Goal: Information Seeking & Learning: Learn about a topic

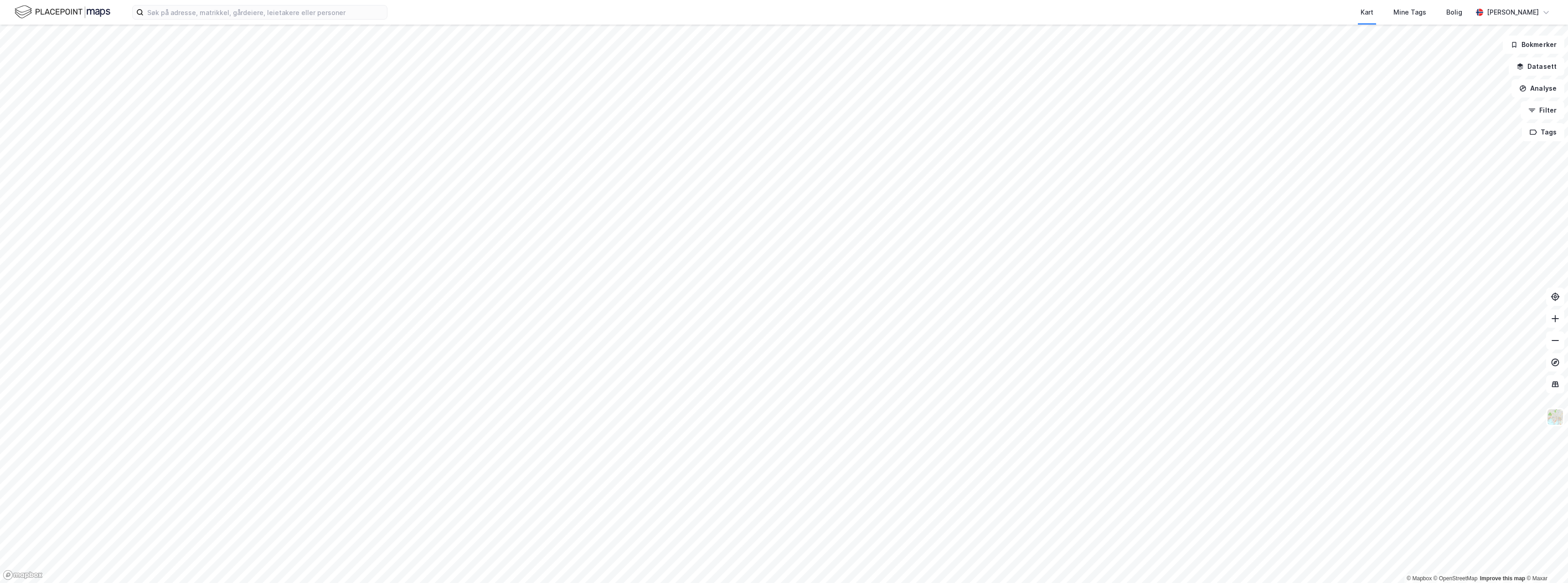
click at [749, 582] on html "Kart Mine Tags [PERSON_NAME] [PERSON_NAME] © Mapbox © OpenStreetMap Improve thi…" at bounding box center [784, 292] width 1568 height 583
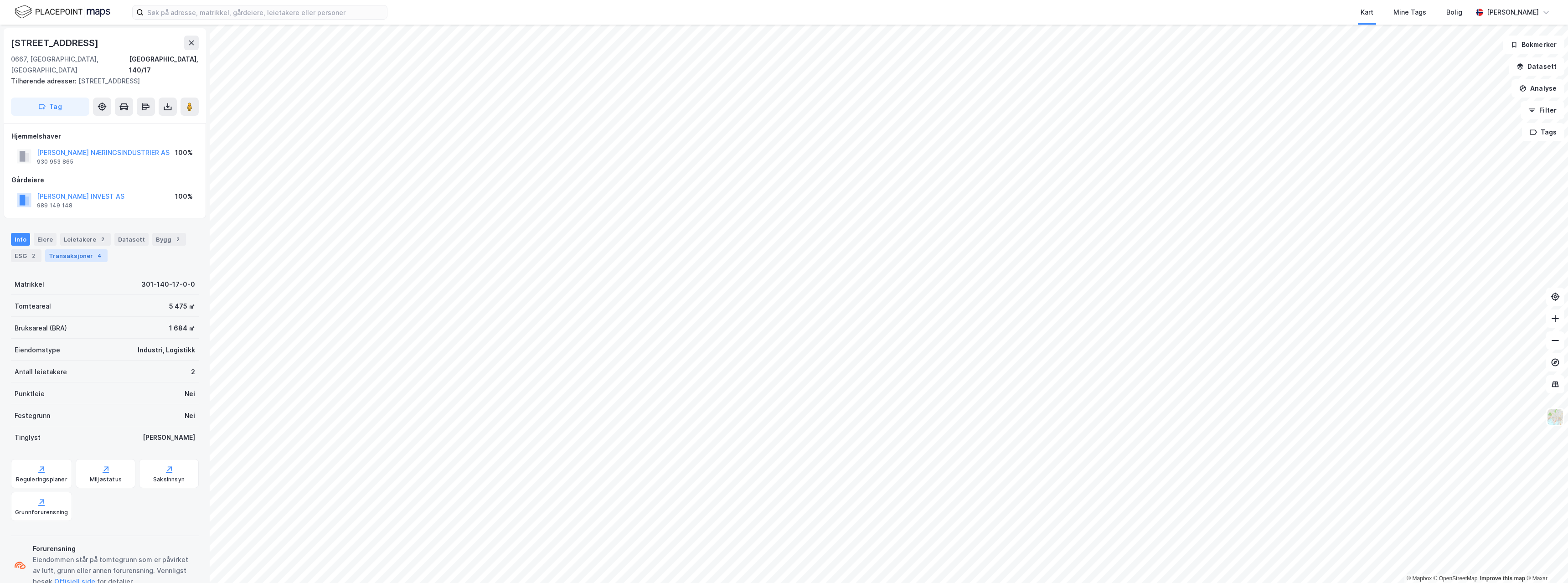
click at [69, 249] on div "Transaksjoner 4" at bounding box center [76, 256] width 62 height 13
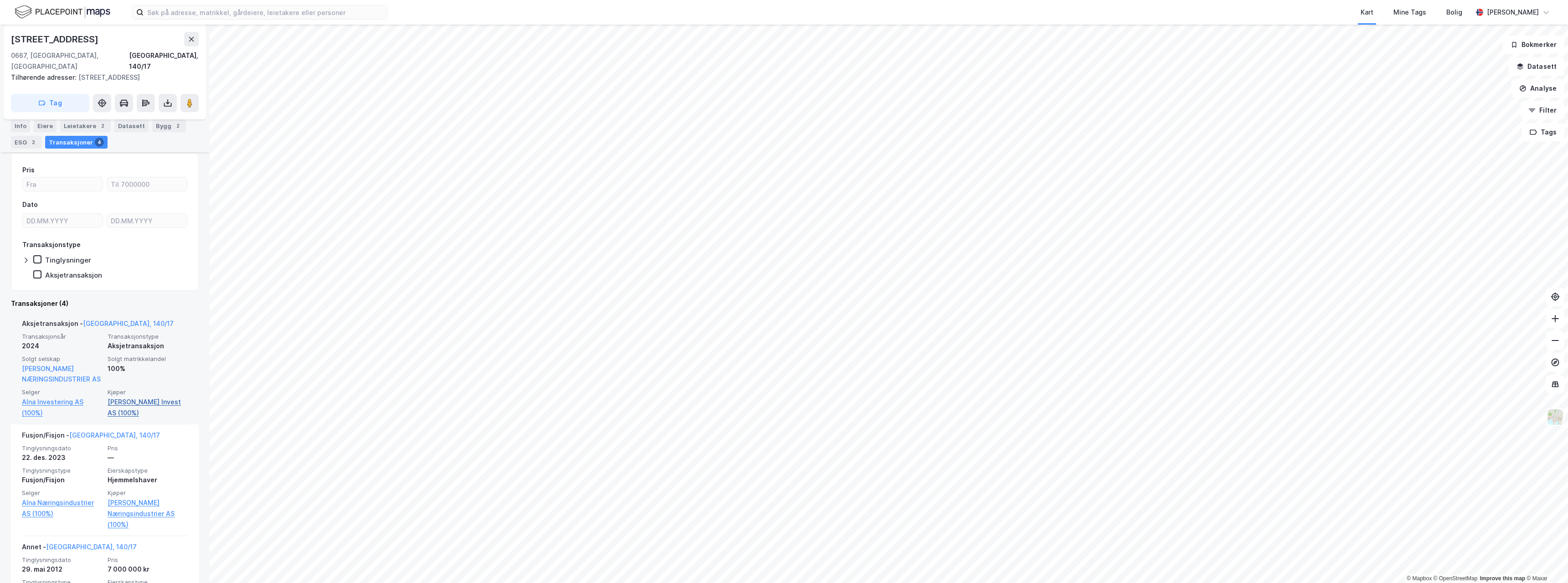
scroll to position [136, 0]
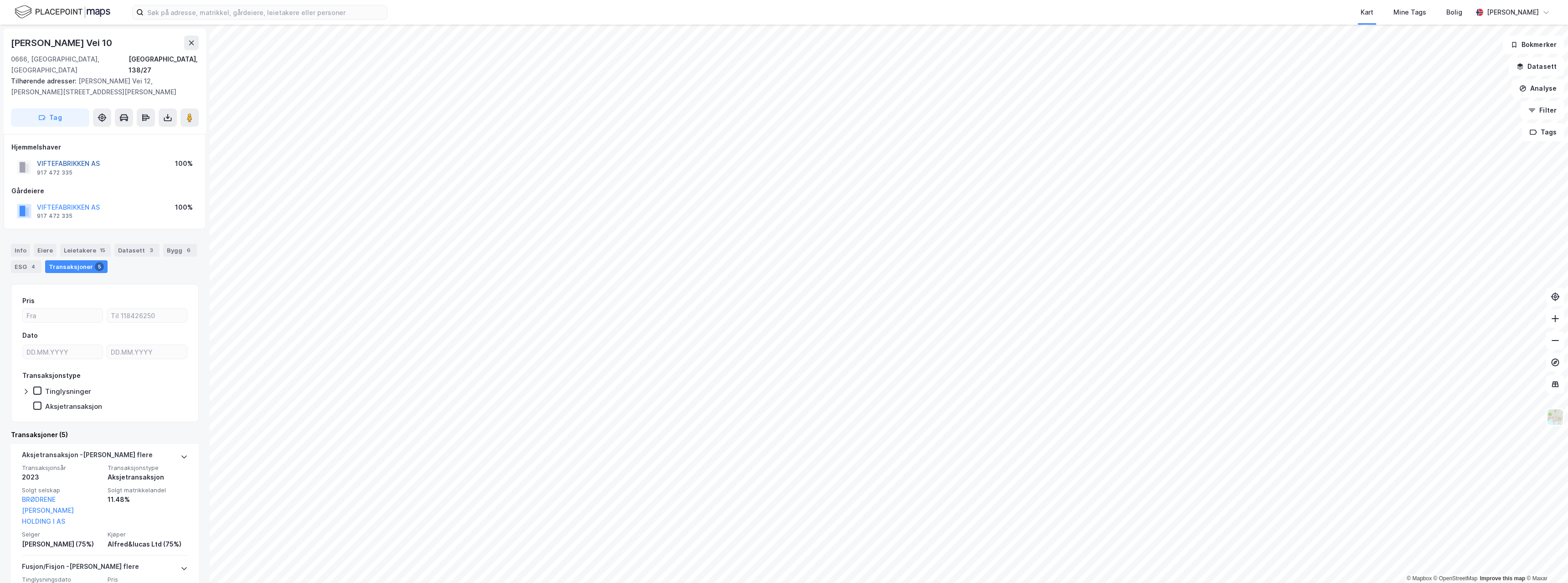
click at [0, 0] on button "VIFTEFABRIKKEN AS" at bounding box center [0, 0] width 0 height 0
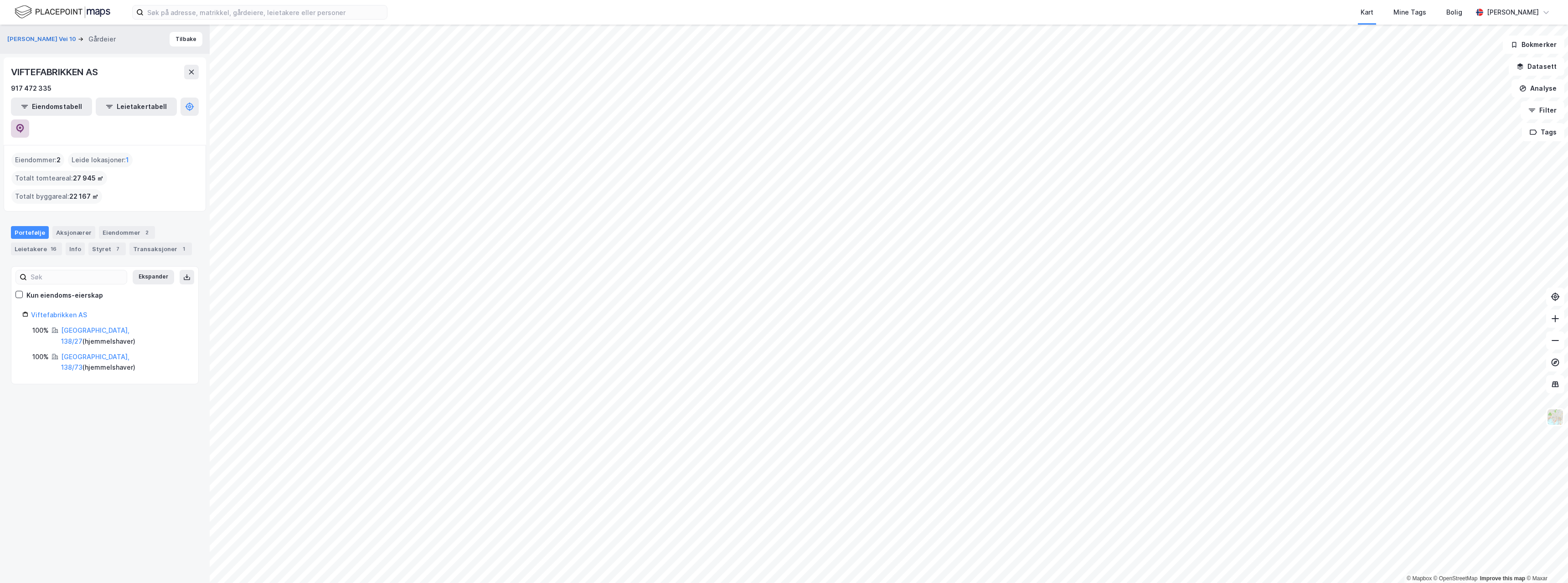
click at [29, 119] on button at bounding box center [20, 128] width 18 height 18
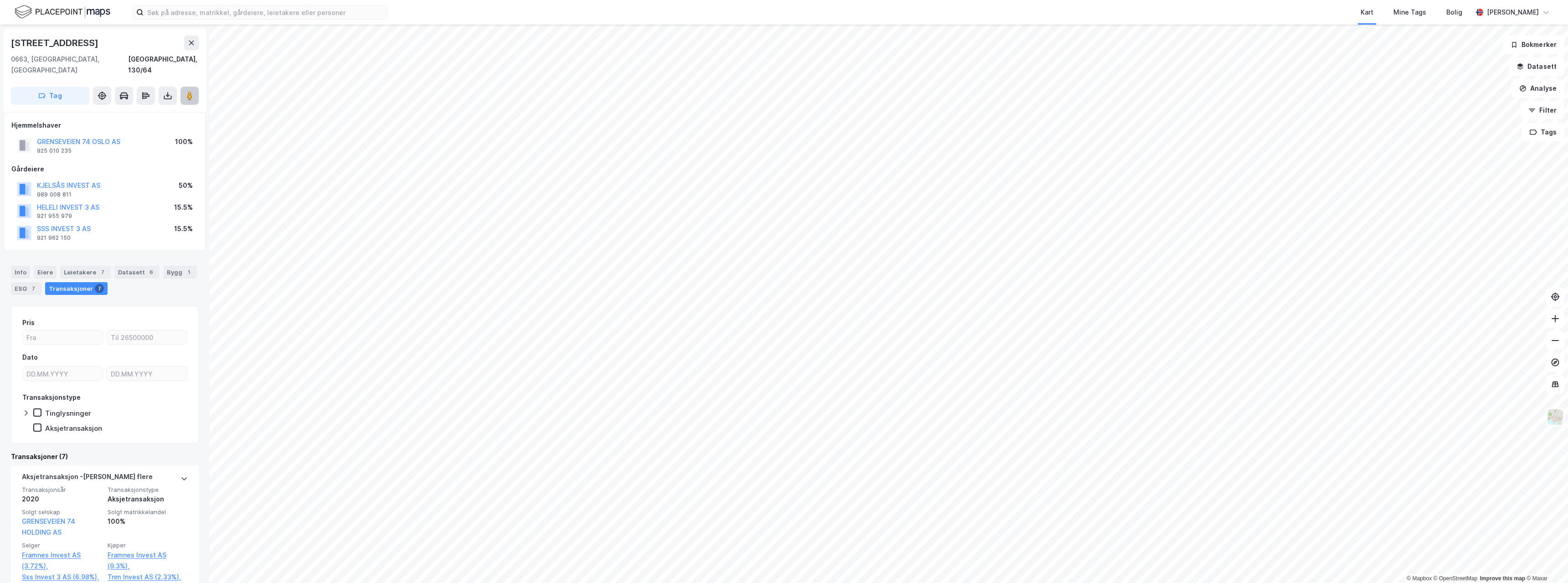
click at [196, 86] on button at bounding box center [190, 95] width 18 height 18
